Goal: Transaction & Acquisition: Purchase product/service

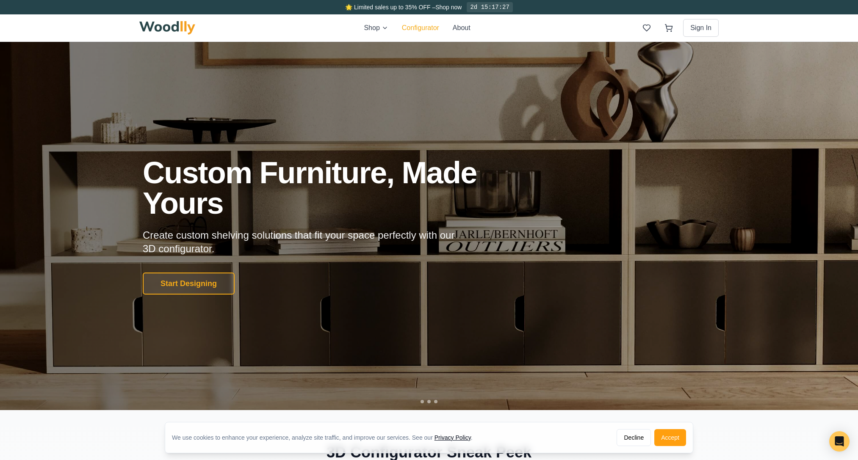
click at [412, 15] on div "Shop Configurator About Sign In" at bounding box center [428, 27] width 579 height 27
click at [219, 276] on button "Start Designing" at bounding box center [189, 283] width 97 height 23
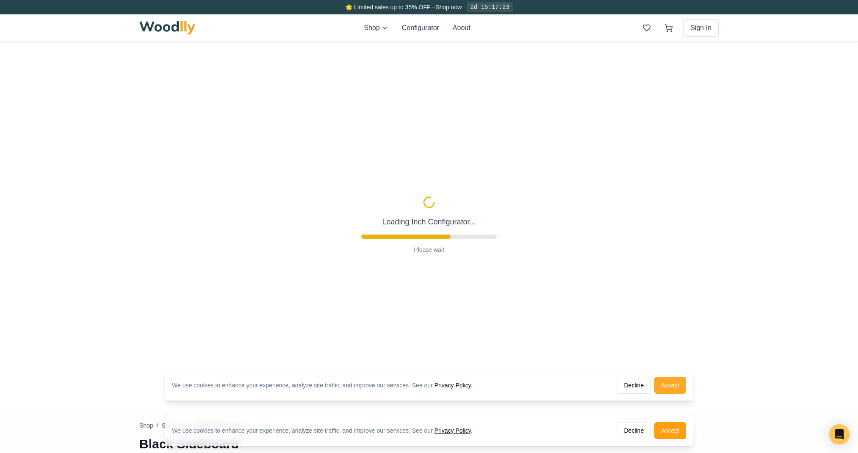
type input "56"
type input "2"
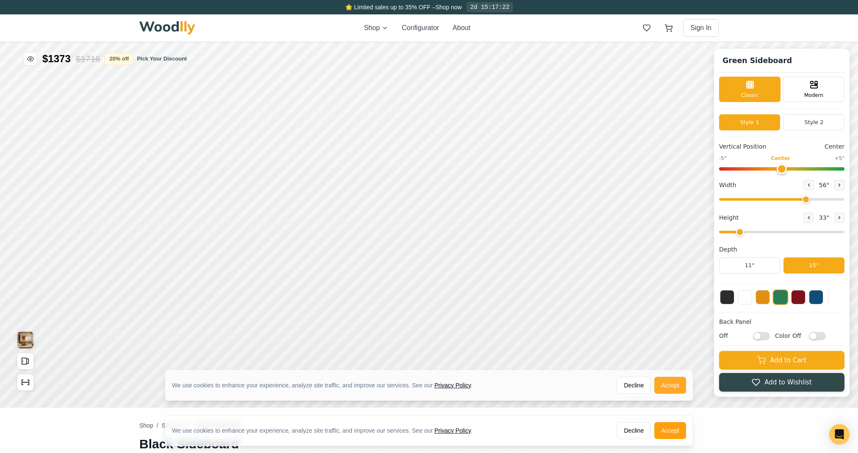
click at [670, 388] on button "Accept" at bounding box center [670, 385] width 32 height 17
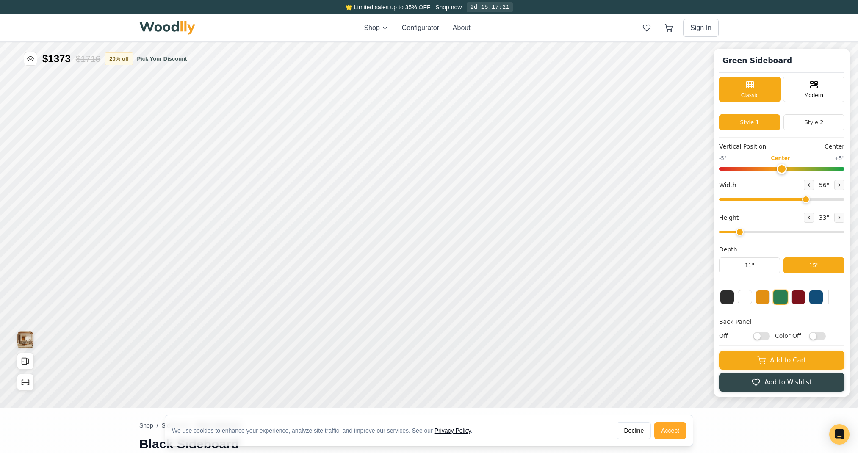
click at [669, 427] on button "Accept" at bounding box center [670, 430] width 32 height 17
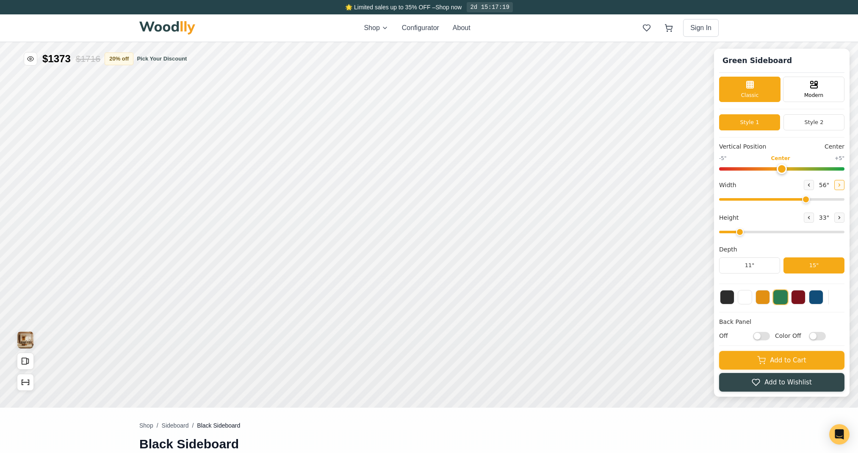
click at [844, 181] on button at bounding box center [839, 185] width 10 height 10
click at [831, 119] on button "Style 2" at bounding box center [813, 122] width 61 height 16
click at [769, 125] on button "Style 1" at bounding box center [749, 122] width 61 height 16
click at [811, 185] on icon at bounding box center [808, 185] width 5 height 5
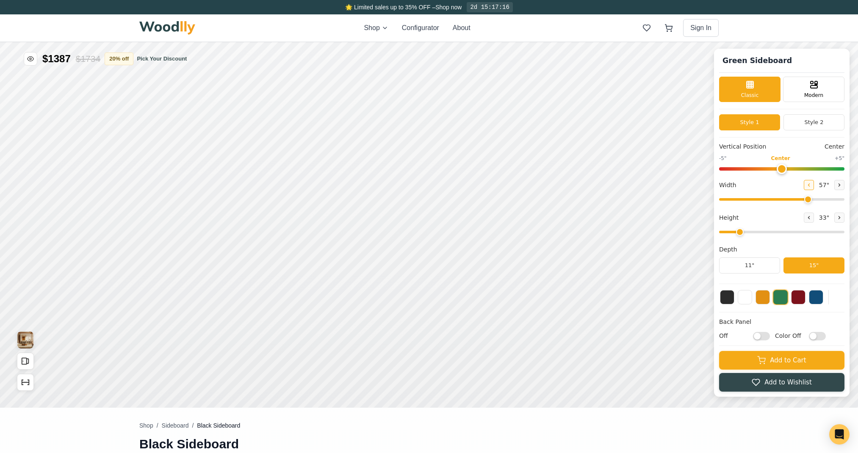
click at [811, 185] on icon at bounding box center [808, 185] width 5 height 5
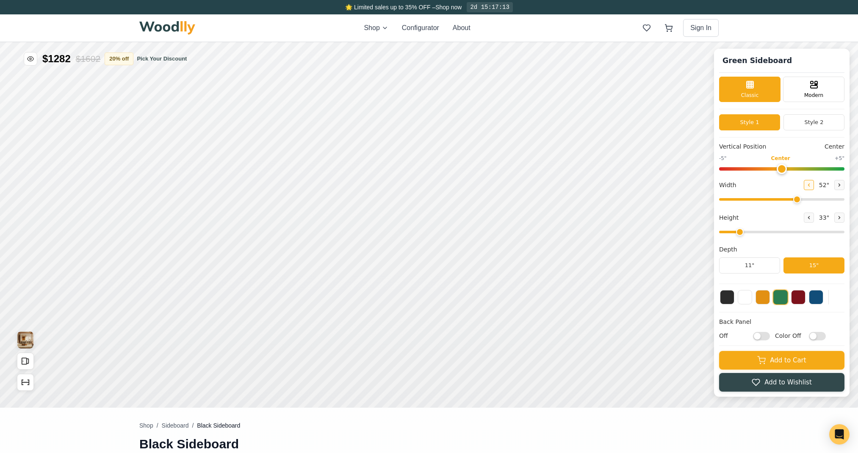
click at [811, 185] on icon at bounding box center [808, 185] width 5 height 5
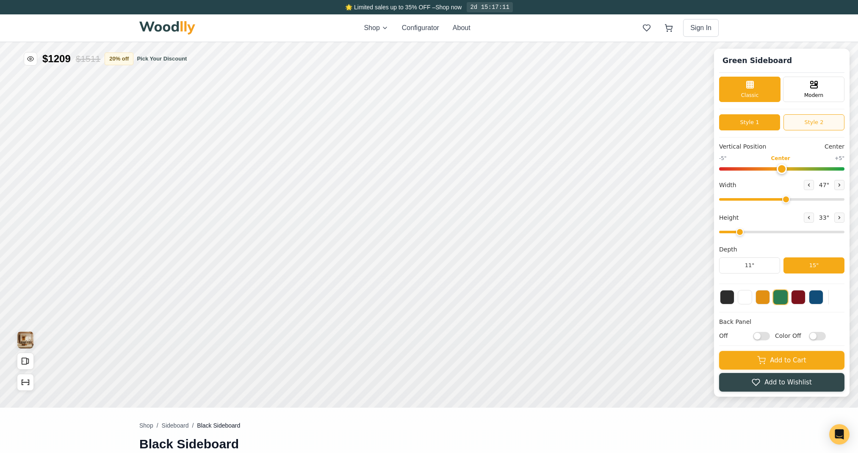
click at [834, 126] on button "Style 2" at bounding box center [813, 122] width 61 height 16
click at [844, 180] on button at bounding box center [839, 185] width 10 height 10
click at [813, 180] on button at bounding box center [809, 185] width 10 height 10
type input "48"
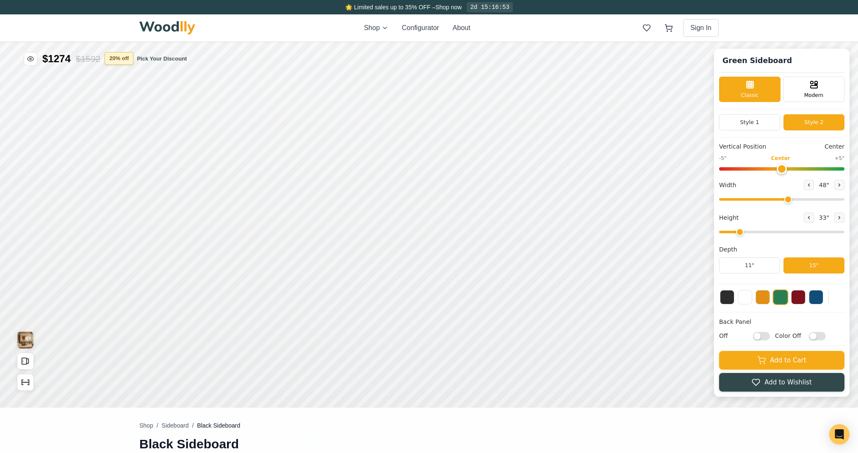
click at [113, 61] on button "20 % off" at bounding box center [119, 58] width 29 height 13
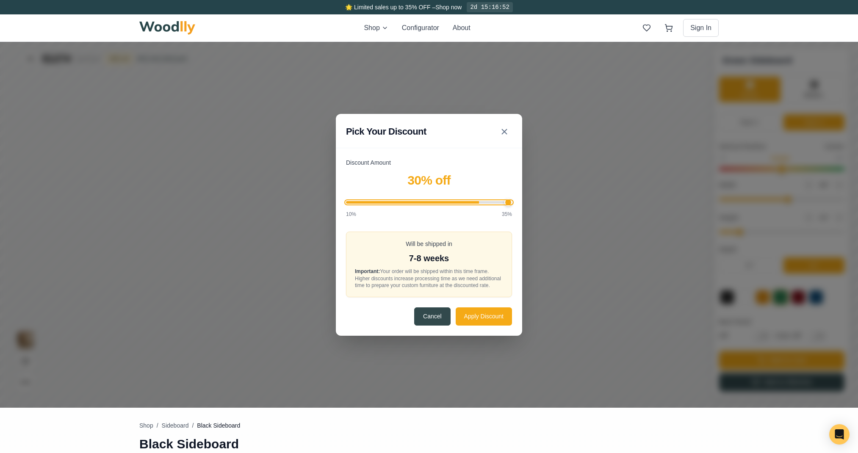
drag, startPoint x: 415, startPoint y: 201, endPoint x: 573, endPoint y: 201, distance: 157.9
type input "35"
click at [512, 201] on input "Discount Amount" at bounding box center [429, 202] width 166 height 3
click at [500, 317] on button "Apply Discount" at bounding box center [484, 316] width 56 height 18
